Goal: Information Seeking & Learning: Check status

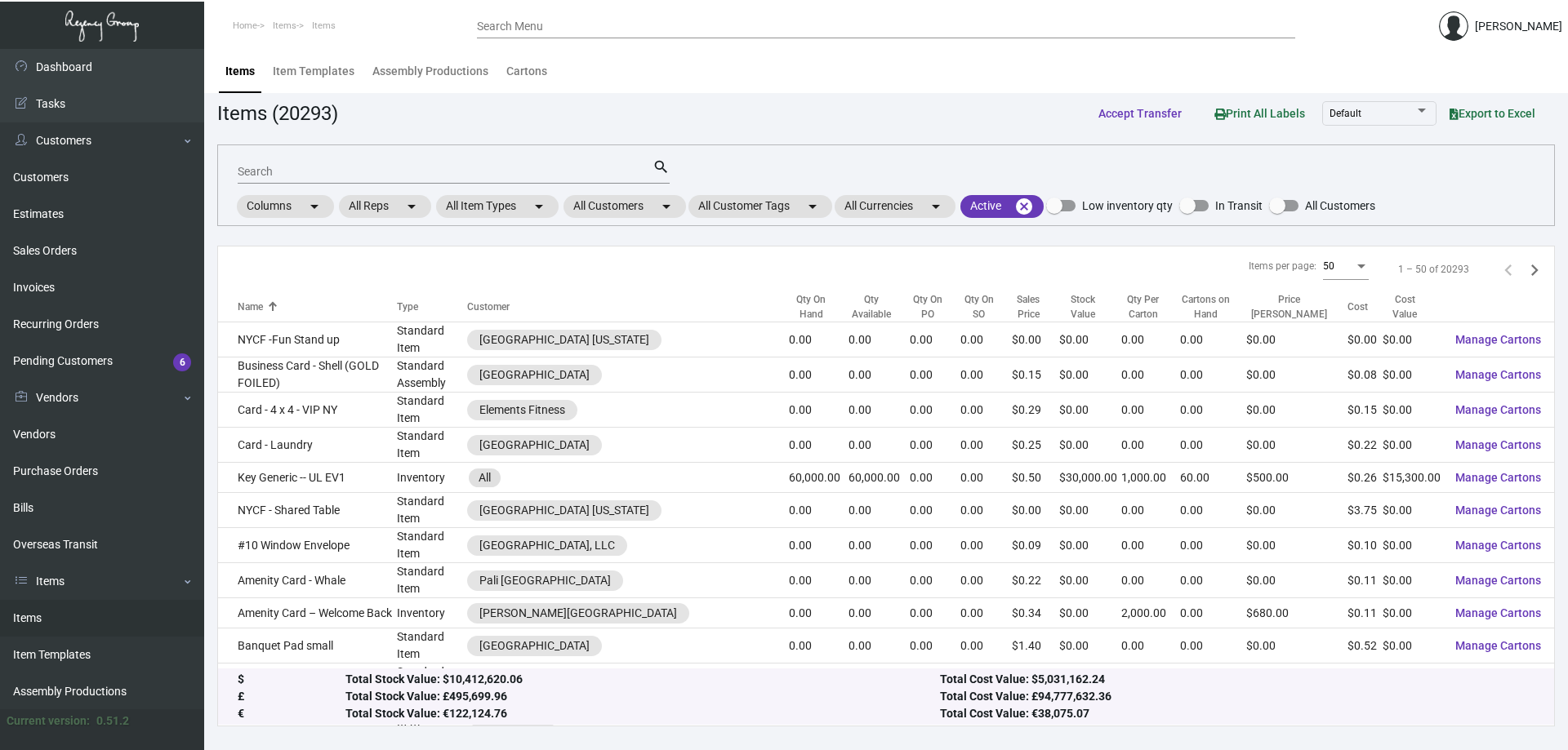
scroll to position [419, 0]
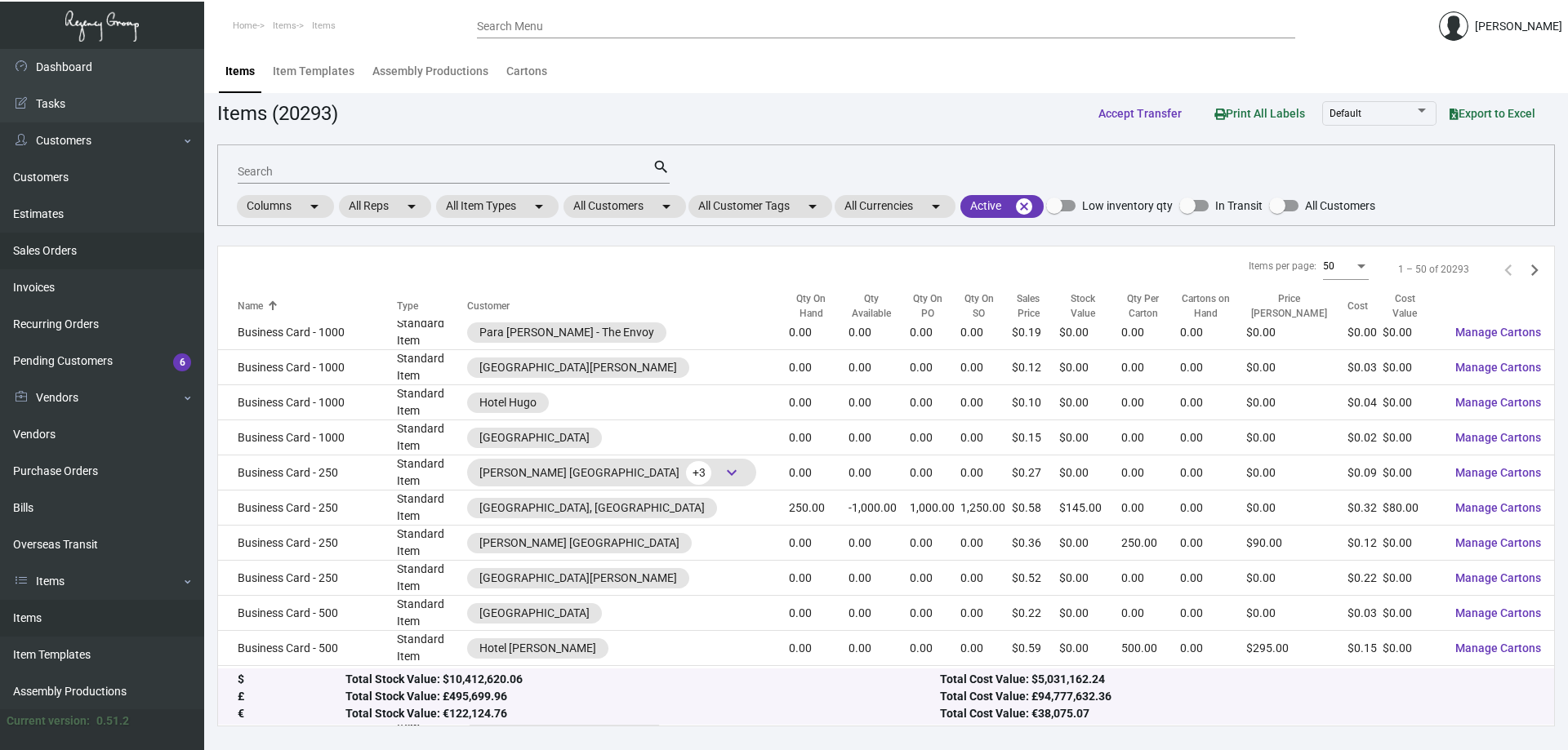
click at [129, 241] on link "Sales Orders" at bounding box center [102, 251] width 204 height 37
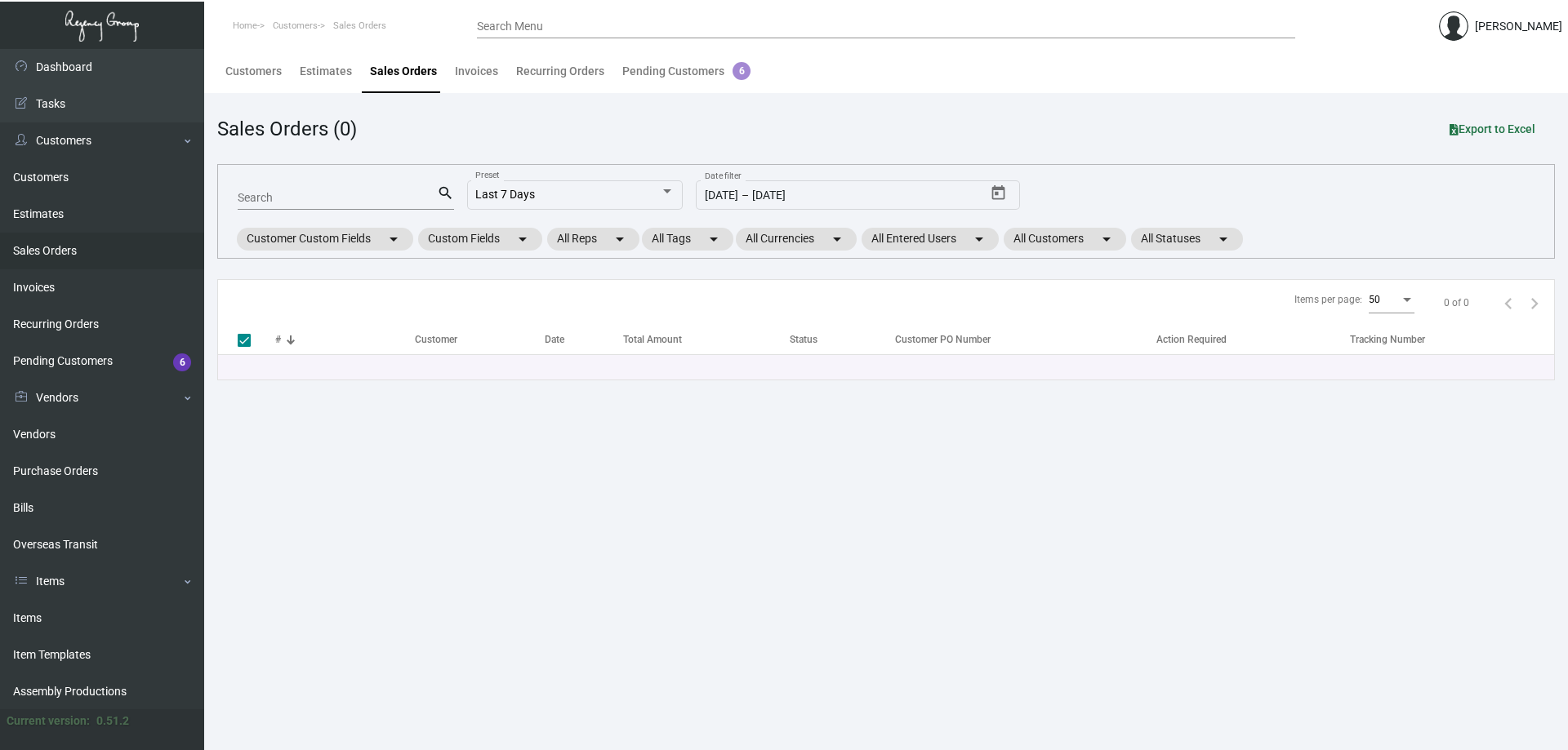
drag, startPoint x: 599, startPoint y: 693, endPoint x: 398, endPoint y: 716, distance: 202.3
click at [599, 693] on main "Customers Estimates Sales Orders Invoices Recurring Orders Pending Customers 6 …" at bounding box center [886, 399] width 1364 height 701
drag, startPoint x: 75, startPoint y: 603, endPoint x: 140, endPoint y: 558, distance: 79.1
click at [73, 605] on link "Items" at bounding box center [102, 618] width 204 height 37
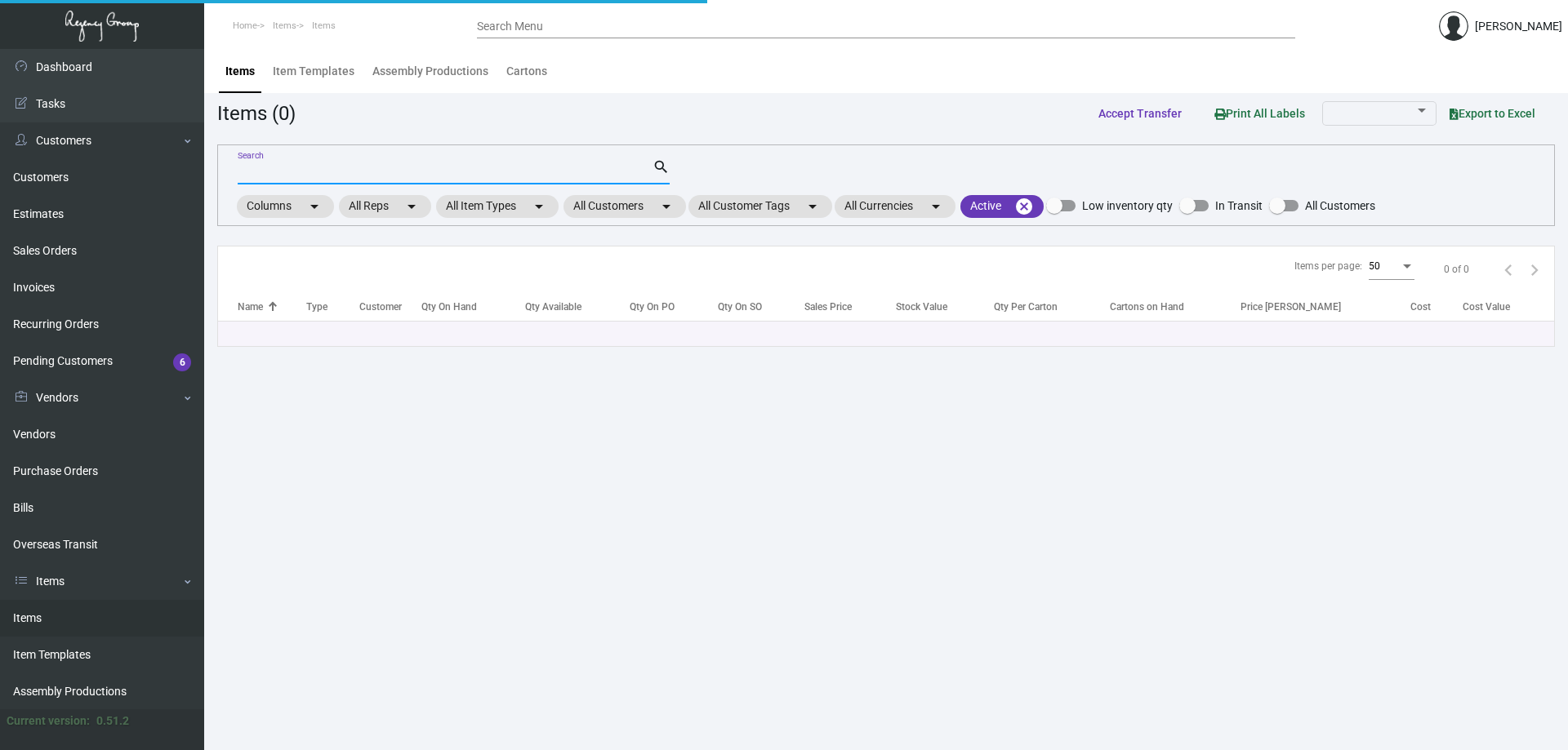
click at [321, 173] on input "Search" at bounding box center [445, 172] width 415 height 13
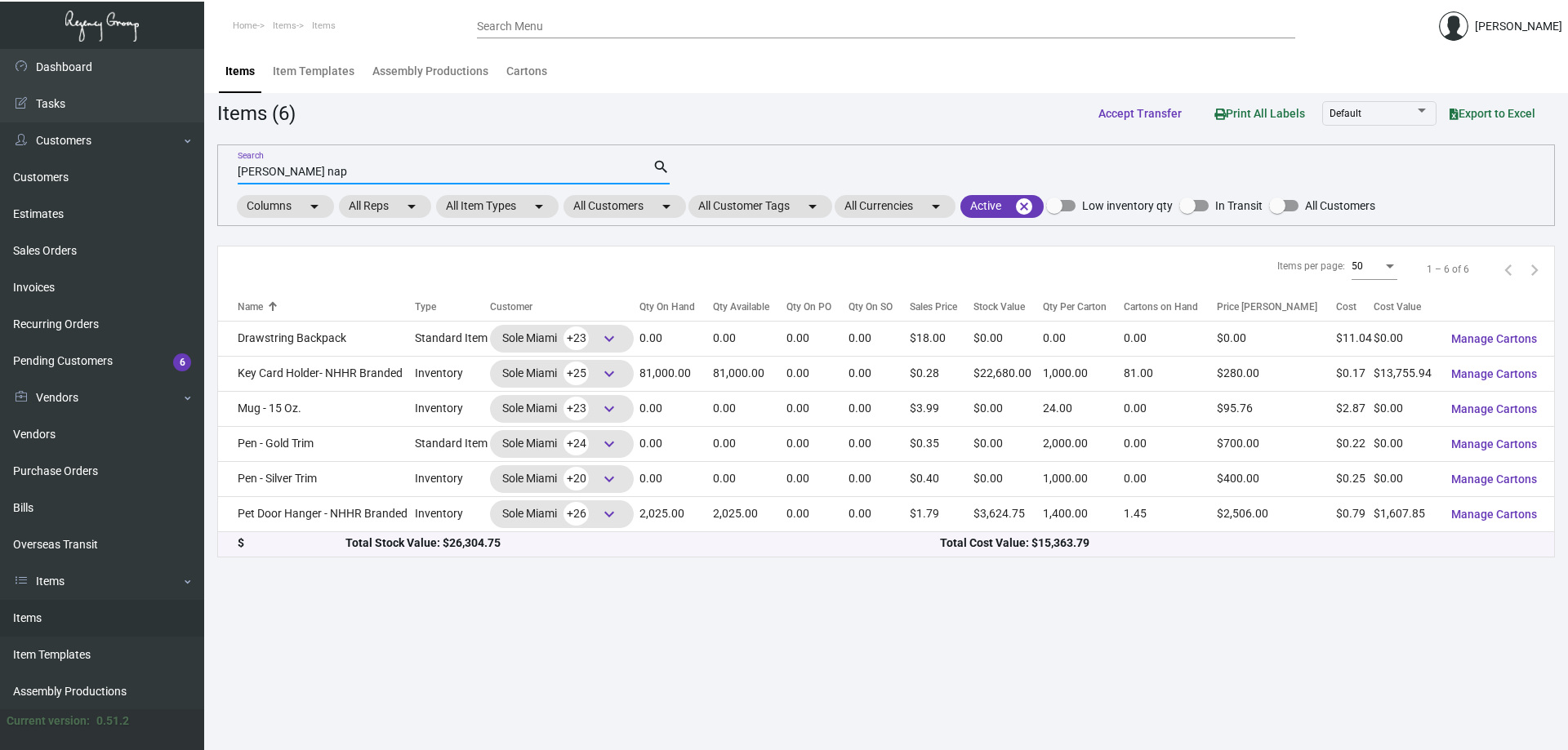
click at [301, 170] on input "[PERSON_NAME] nap" at bounding box center [445, 172] width 415 height 13
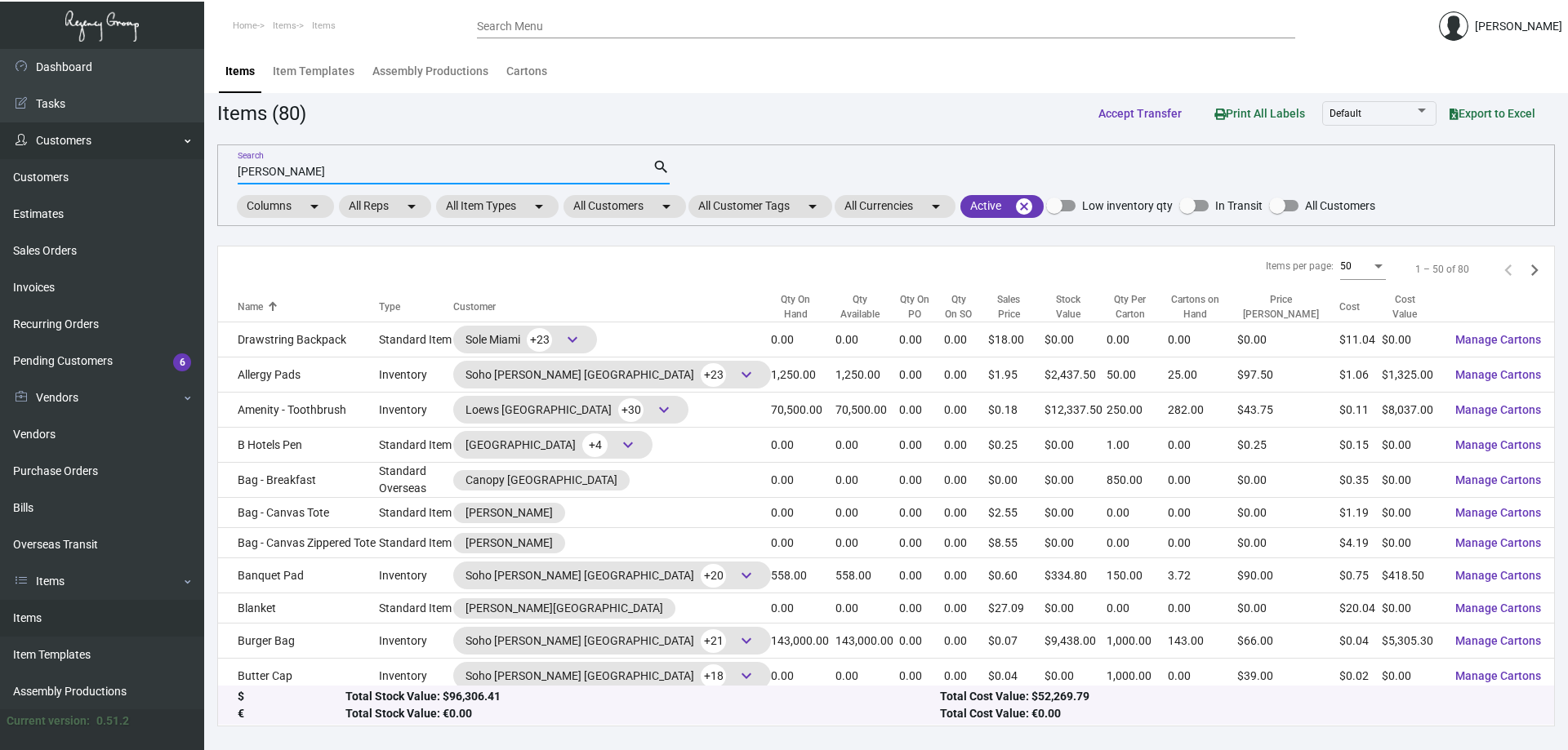
drag, startPoint x: 246, startPoint y: 173, endPoint x: 133, endPoint y: 157, distance: 114.1
click at [133, 157] on div "Dashboard Dashboard Tasks Customers Customers Estimates Sales Orders Invoices R…" at bounding box center [784, 399] width 1568 height 701
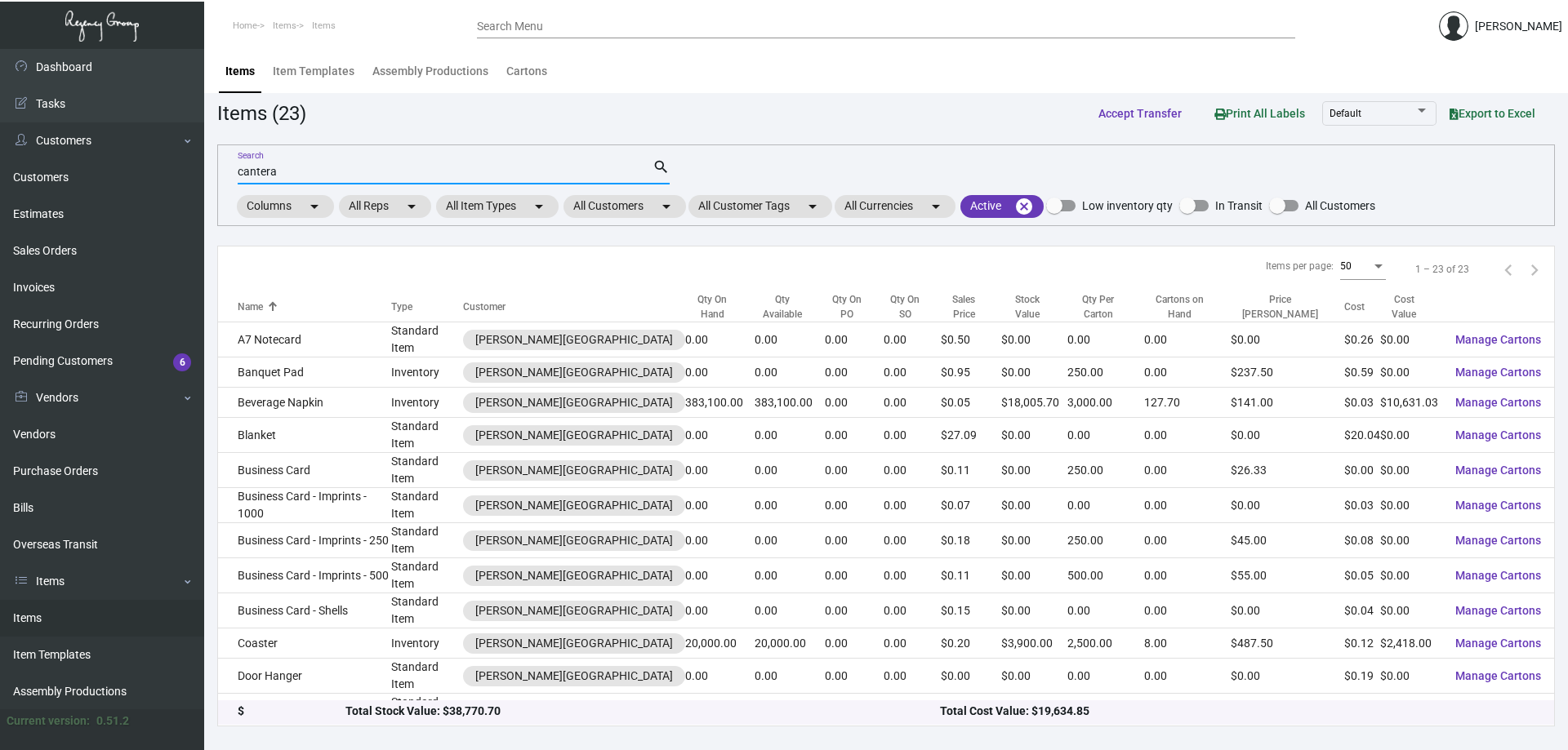
click at [405, 170] on input "cantera" at bounding box center [445, 172] width 415 height 13
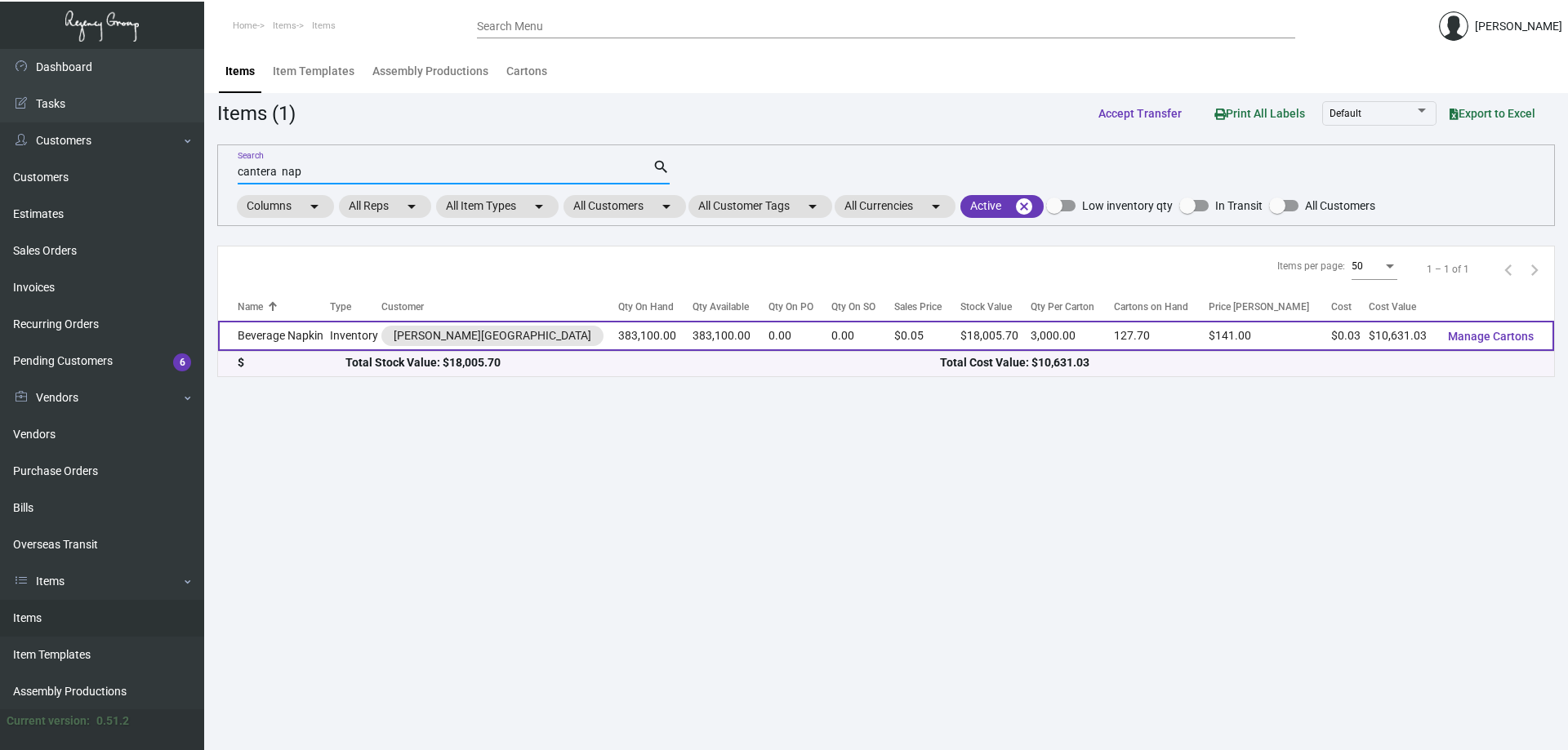
type input "cantera nap"
click at [625, 330] on td "383,100.00" at bounding box center [655, 336] width 75 height 30
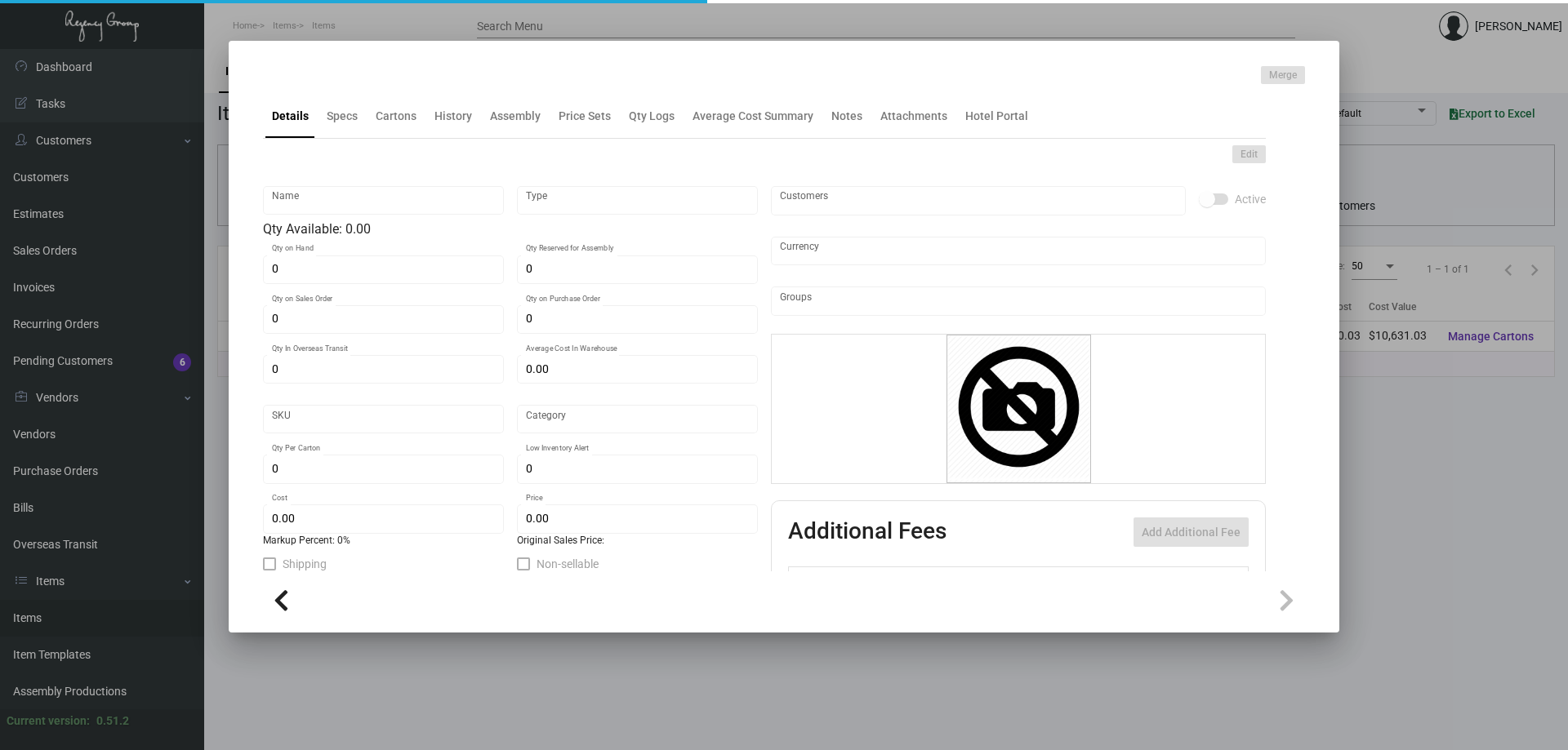
type input "Beverage Napkin"
type input "Inventory"
type input "383,100"
type input "$ 0.02659"
type input "Standard"
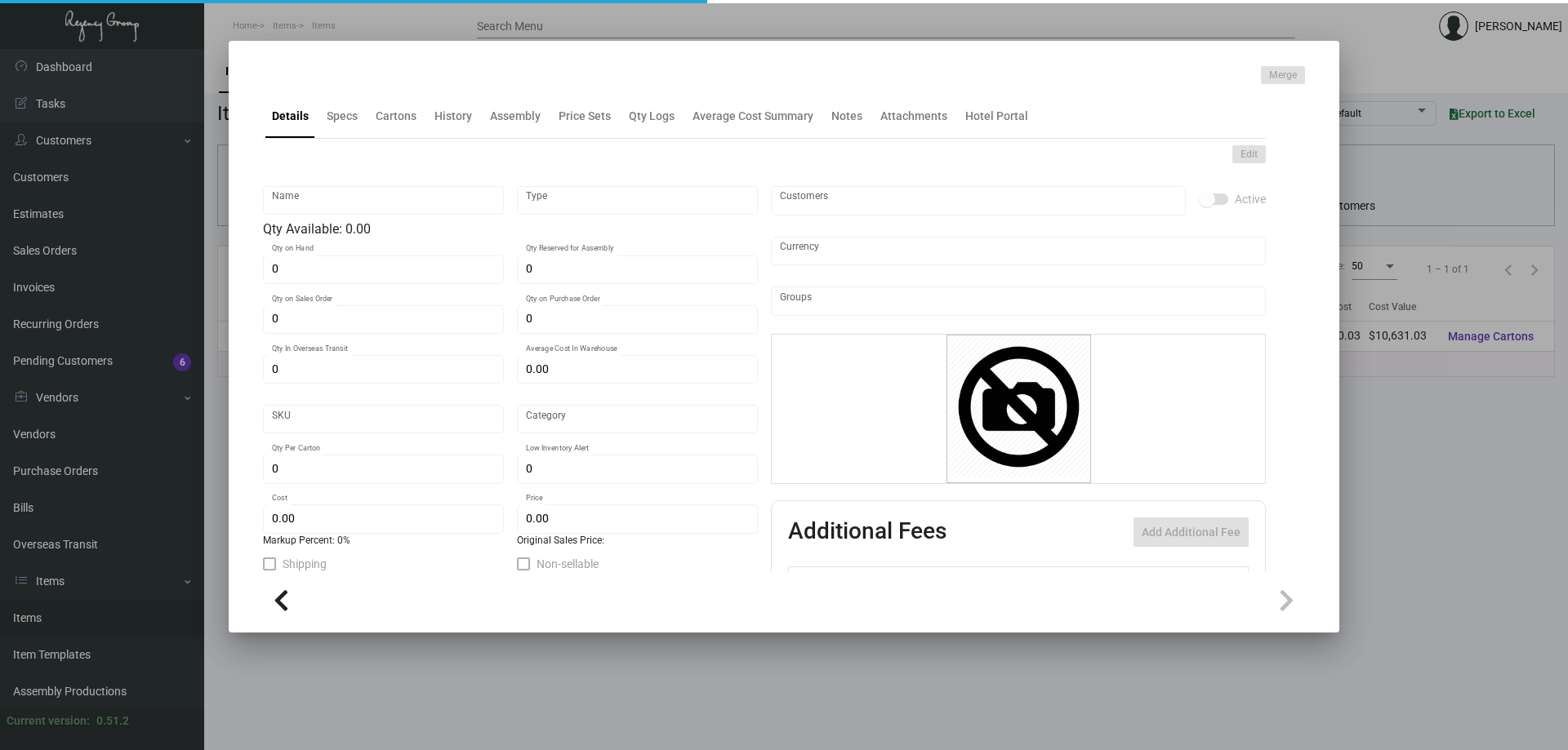
type input "3,000"
type input "50,000"
type input "$ 0.02775"
type input "$ 0.047"
checkbox input "true"
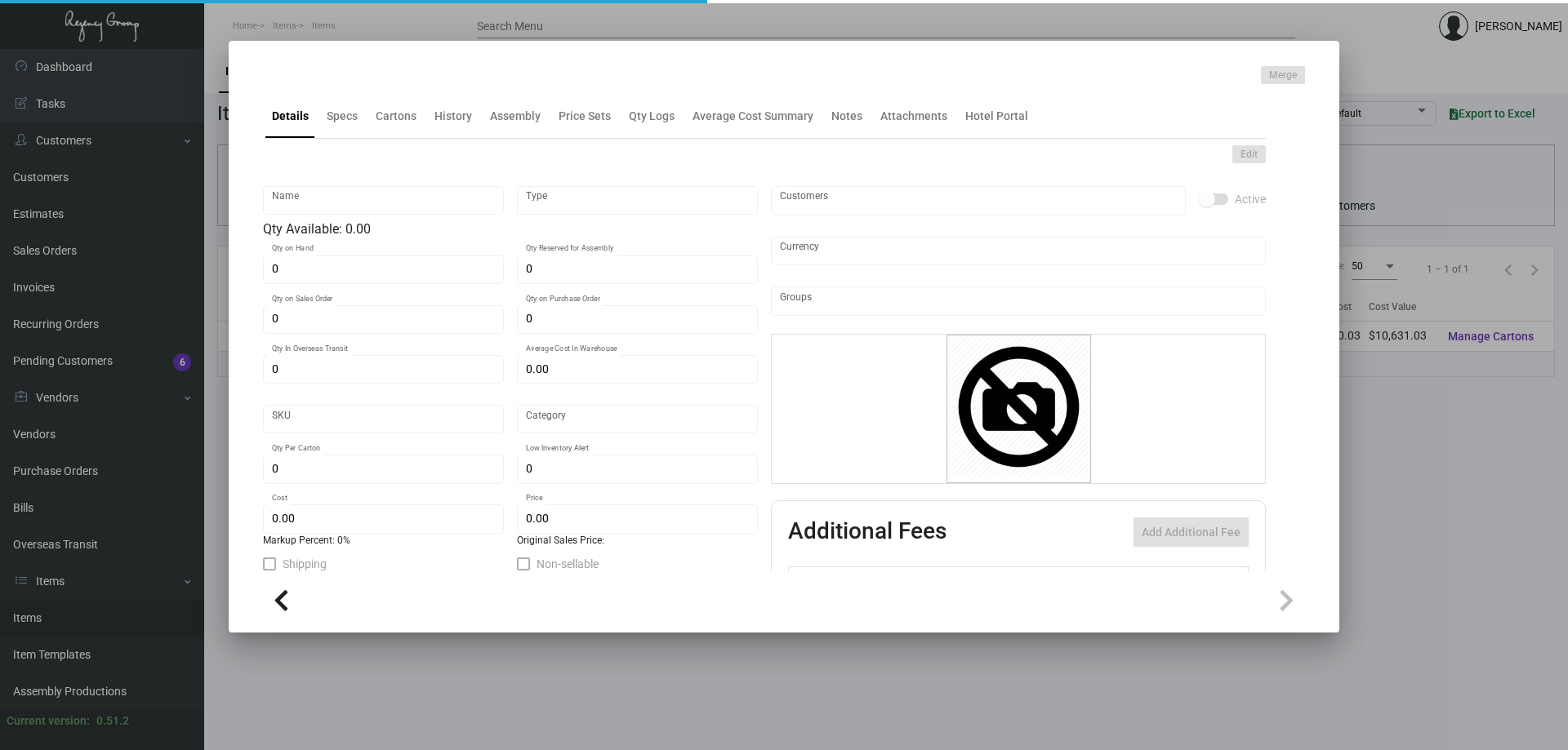
checkbox input "true"
type input "United States Dollar $"
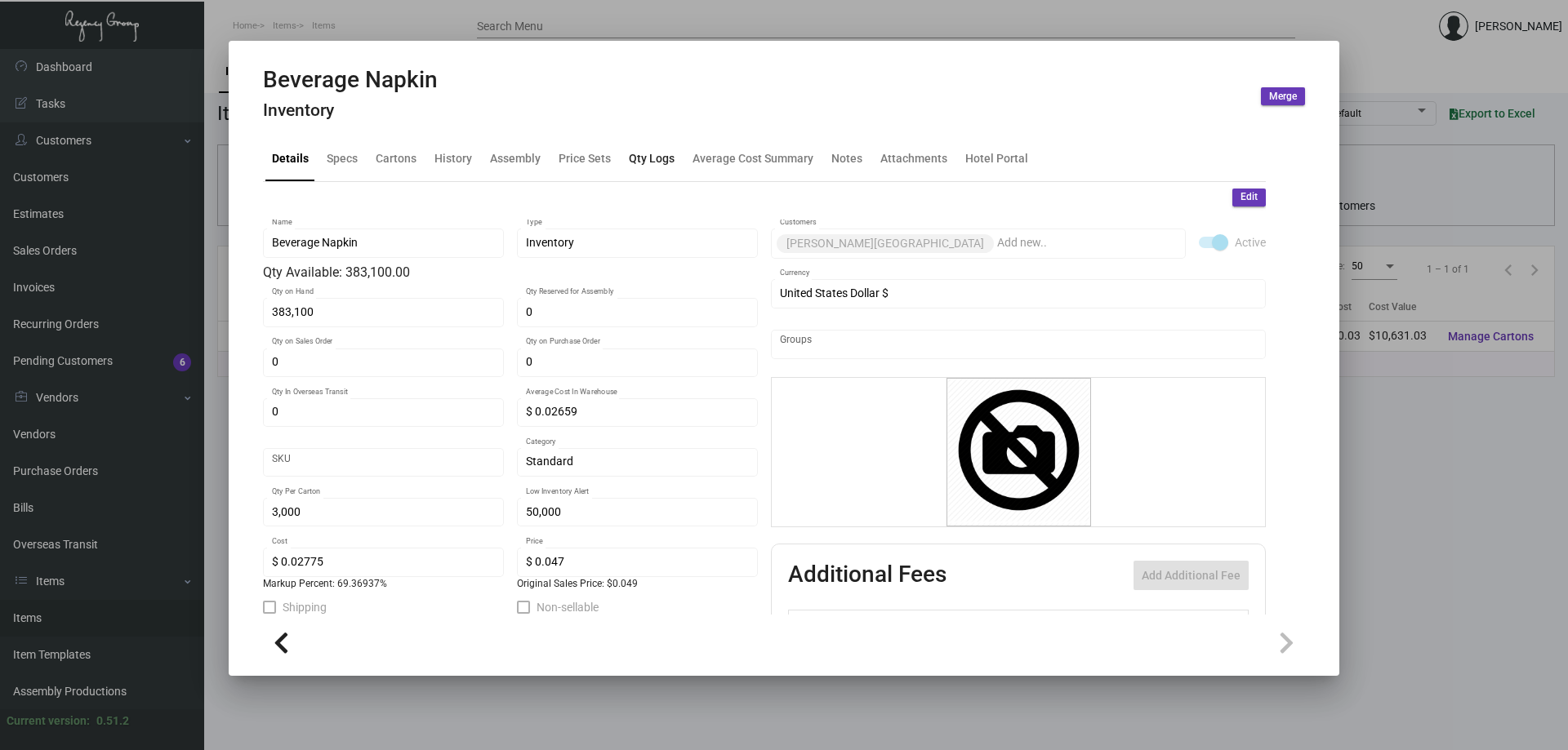
click at [655, 167] on div "Qty Logs" at bounding box center [652, 158] width 46 height 17
